Goal: Task Accomplishment & Management: Use online tool/utility

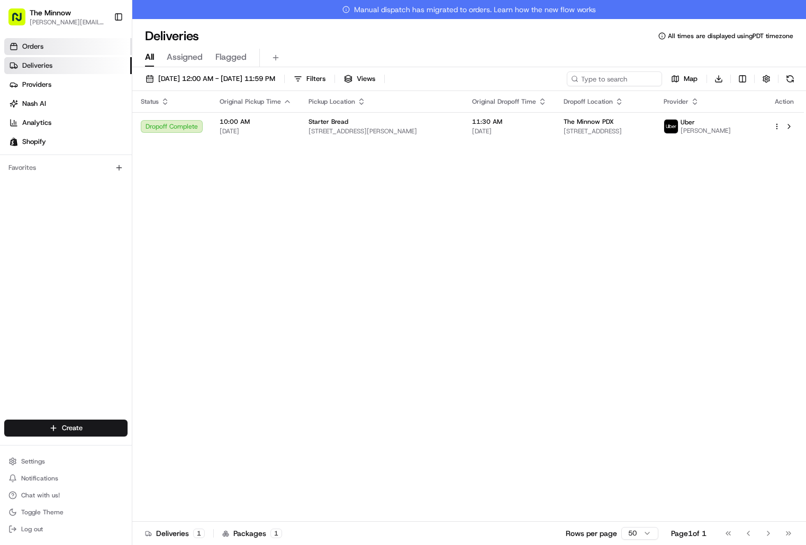
click at [43, 49] on span "Orders" at bounding box center [32, 47] width 21 height 10
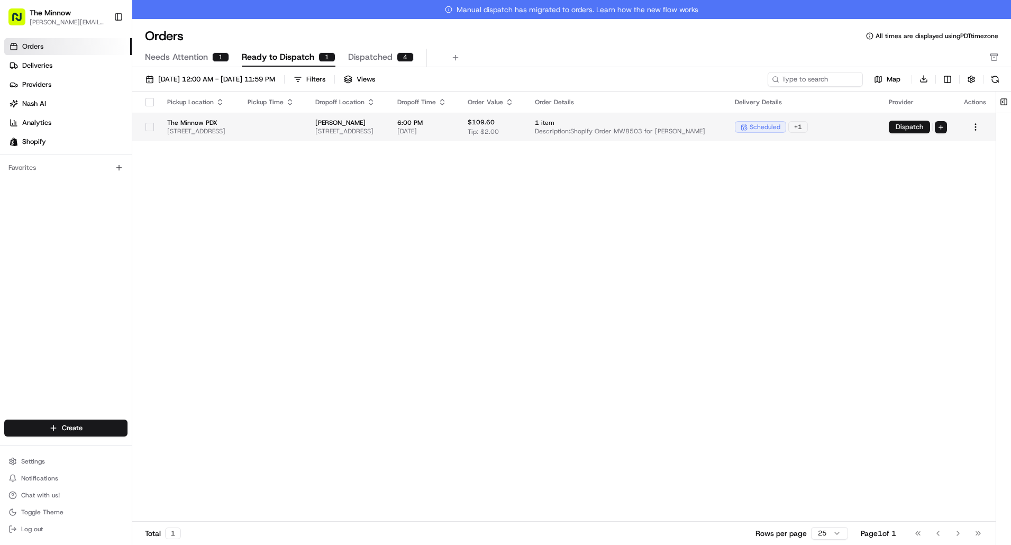
click at [805, 127] on button "Dispatch" at bounding box center [909, 127] width 41 height 13
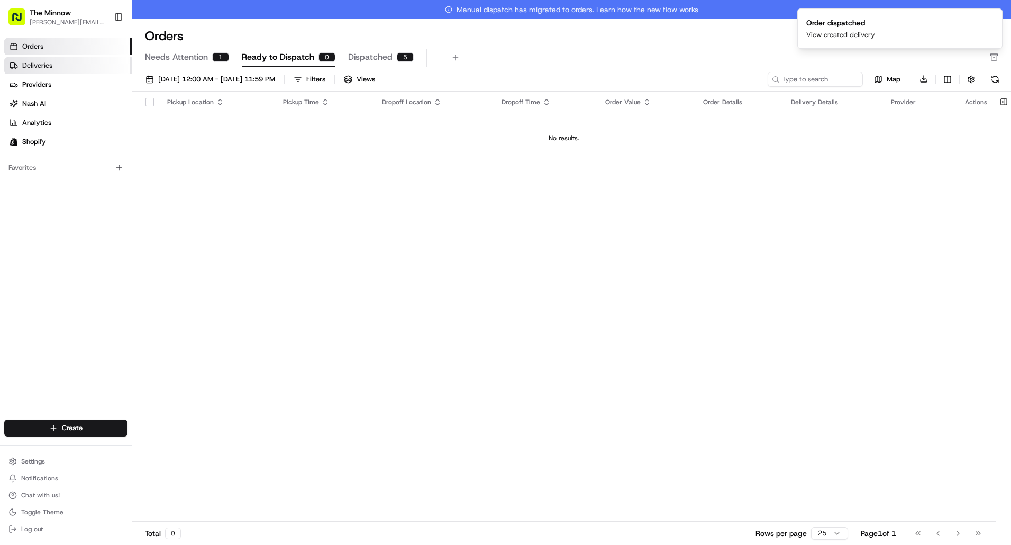
click at [22, 68] on link "Deliveries" at bounding box center [67, 65] width 127 height 17
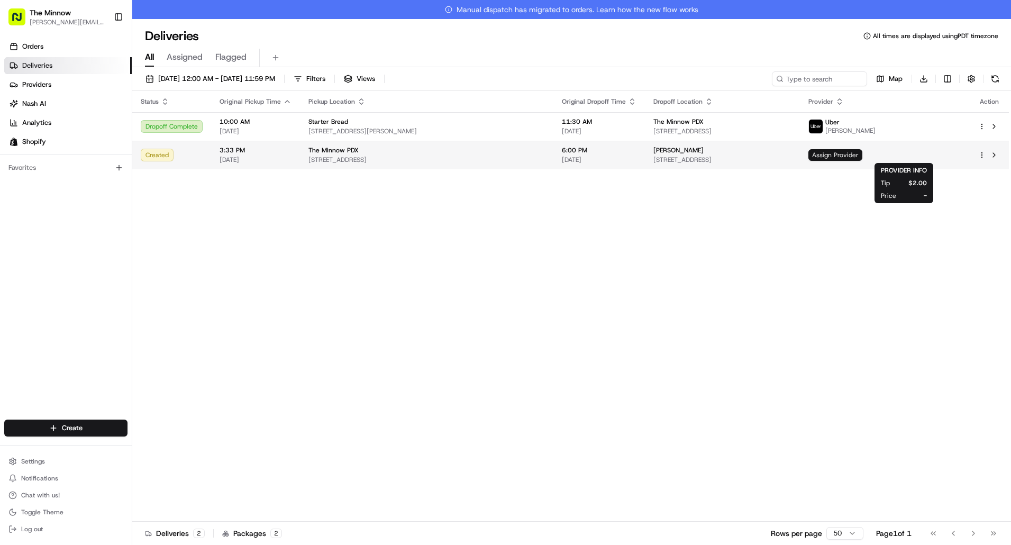
click at [805, 158] on span "Assign Provider" at bounding box center [835, 155] width 54 height 12
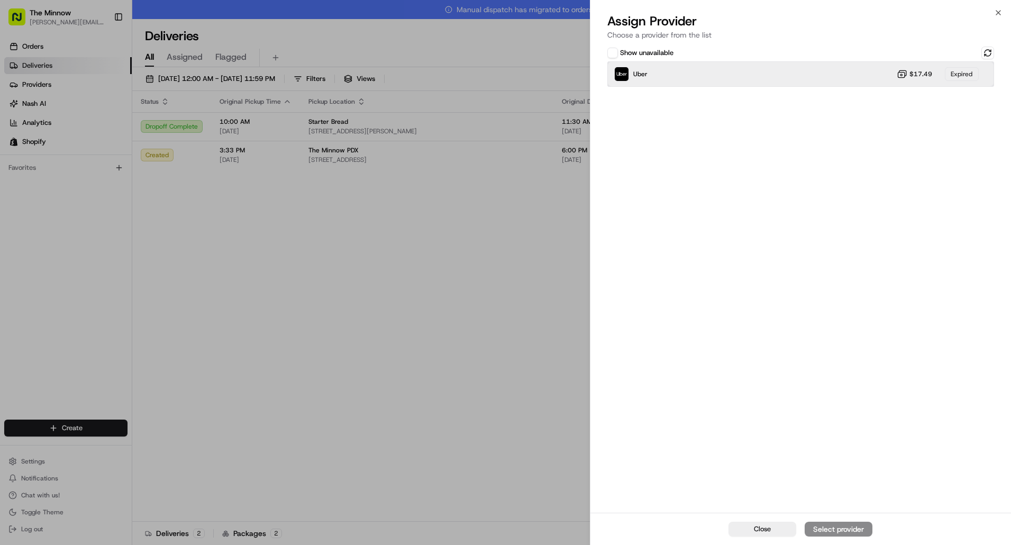
click at [743, 66] on div "Uber $17.49 Expired" at bounding box center [800, 73] width 387 height 25
click at [805, 57] on button at bounding box center [987, 53] width 13 height 13
click at [805, 75] on div "Uber Dropoff ETA 1 hour $17.49" at bounding box center [800, 73] width 387 height 25
click at [805, 528] on div "Assign Provider" at bounding box center [839, 529] width 52 height 11
drag, startPoint x: 216, startPoint y: 253, endPoint x: 54, endPoint y: 1, distance: 300.2
